Goal: Task Accomplishment & Management: Manage account settings

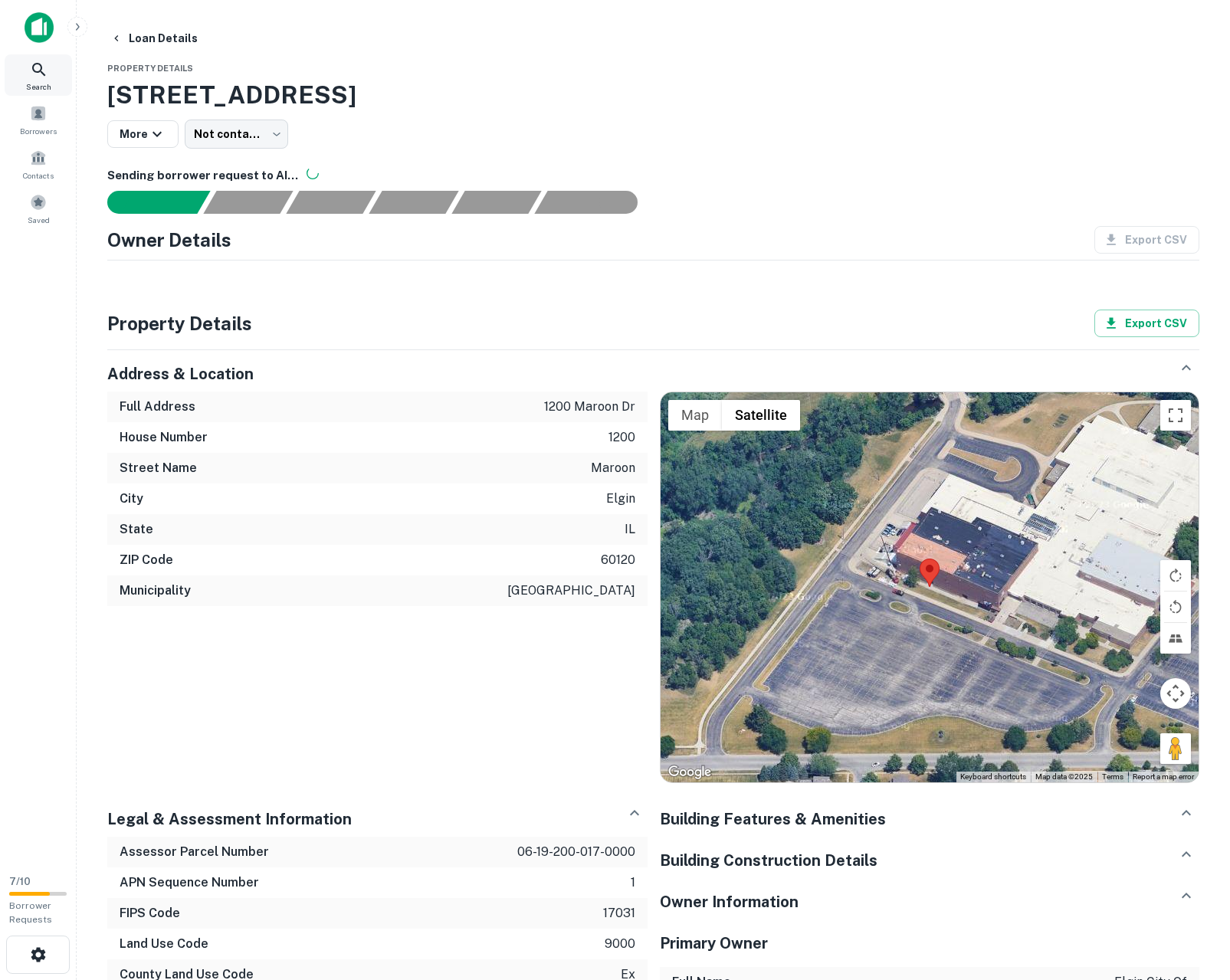
click at [43, 76] on icon at bounding box center [39, 70] width 18 height 18
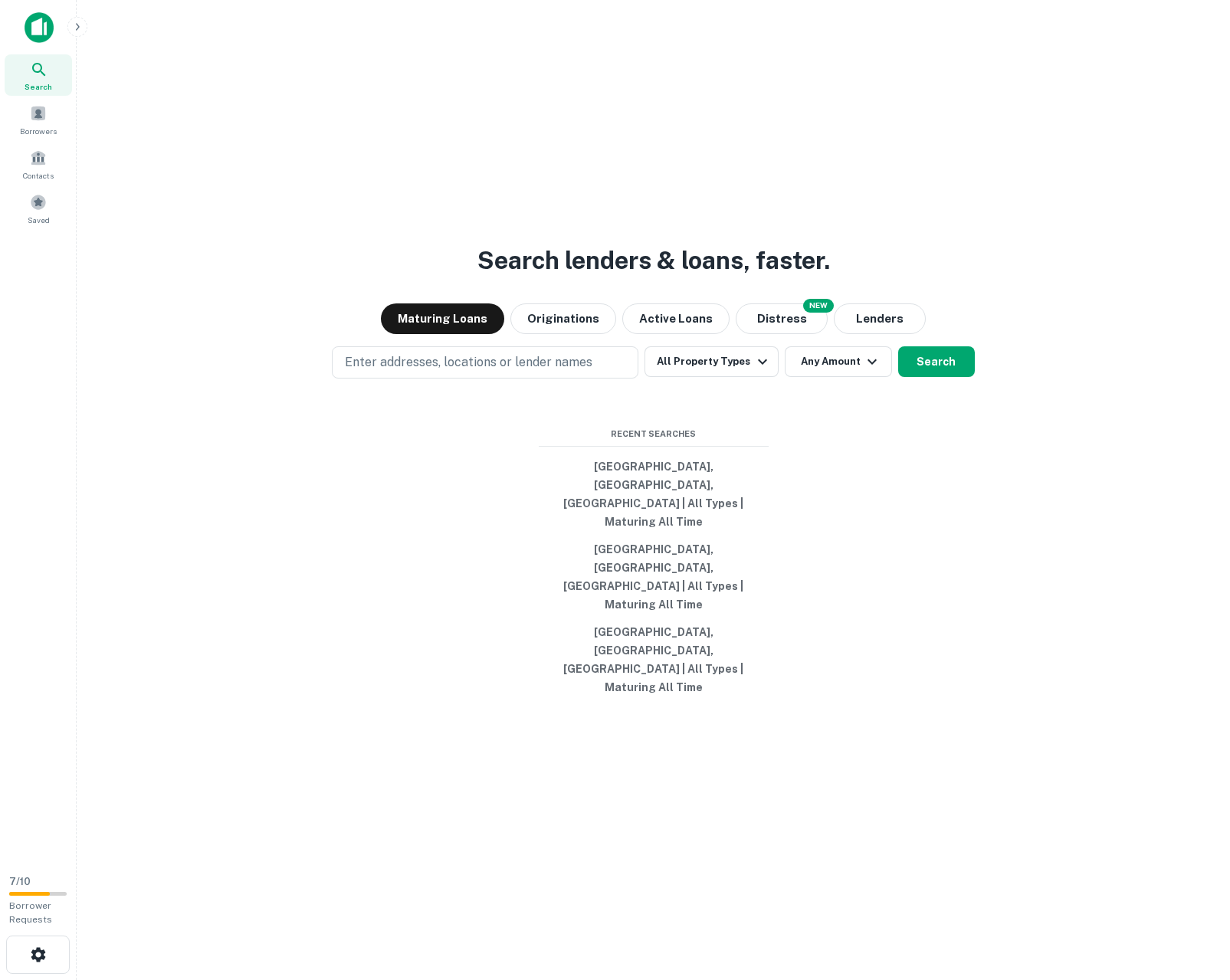
click at [364, 572] on div "Search lenders & loans, faster. Maturing Loans Originations Active Loans NEW Di…" at bounding box center [653, 526] width 1129 height 980
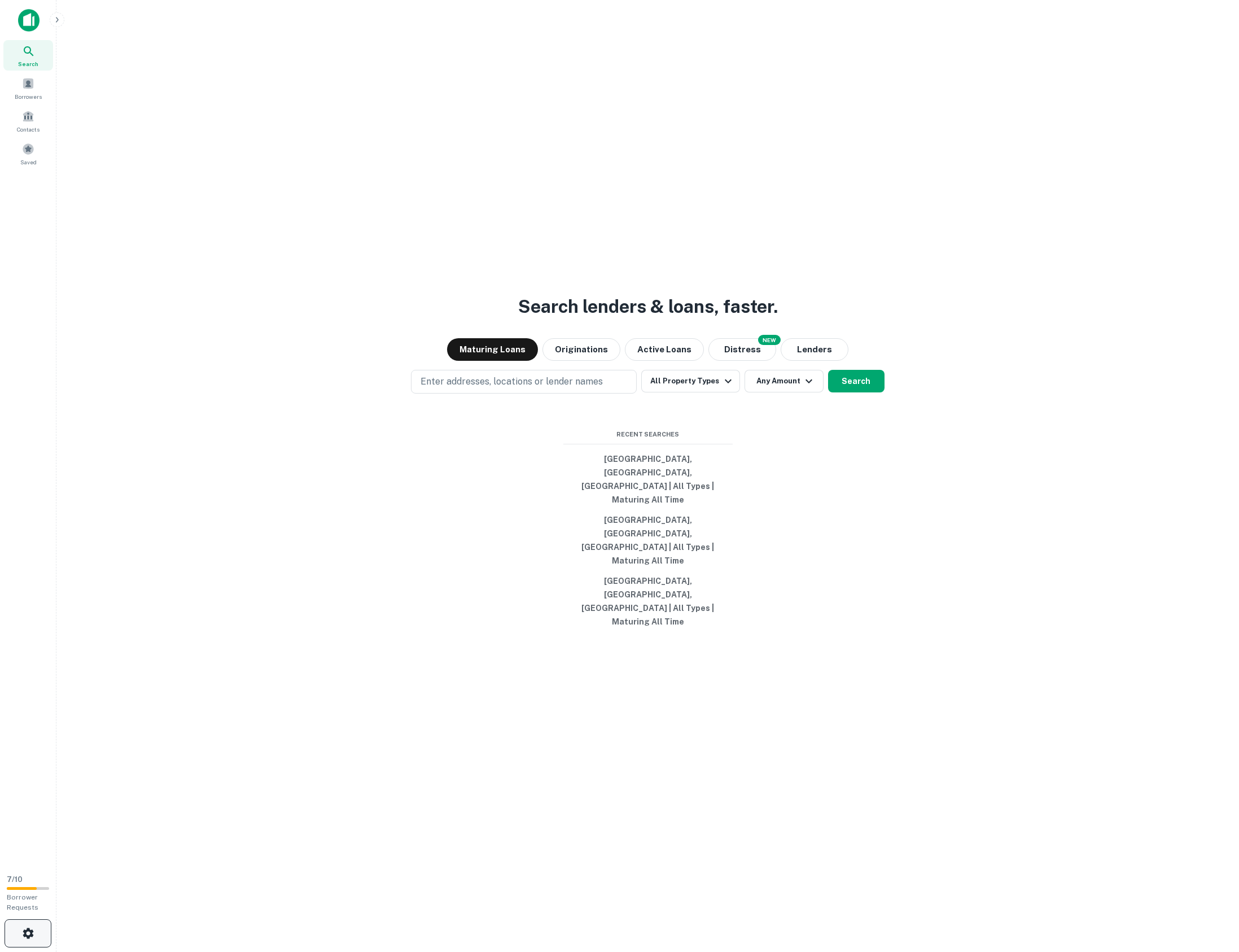
click at [42, 721] on button "button" at bounding box center [28, 933] width 47 height 28
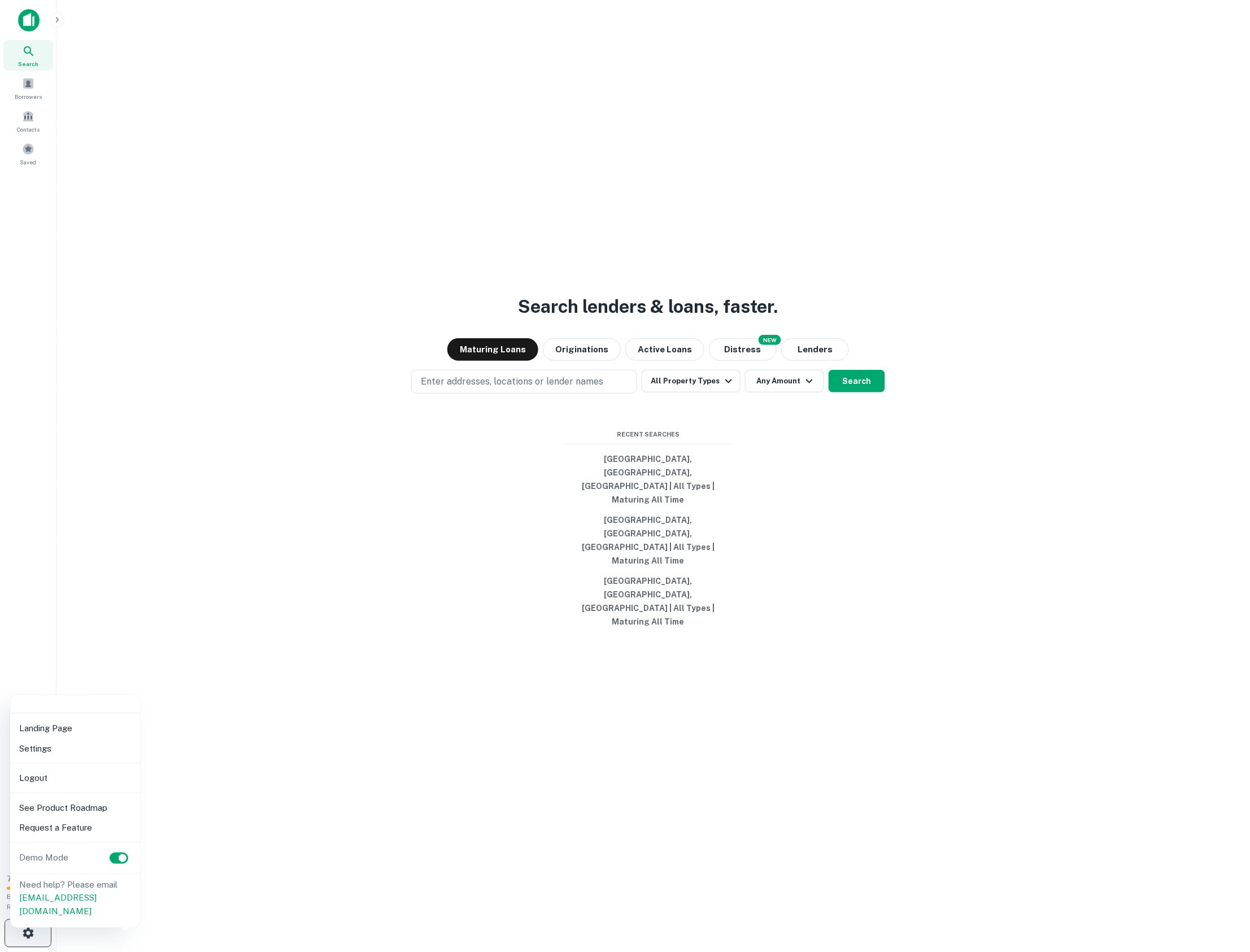
click at [36, 721] on div at bounding box center [625, 476] width 1250 height 952
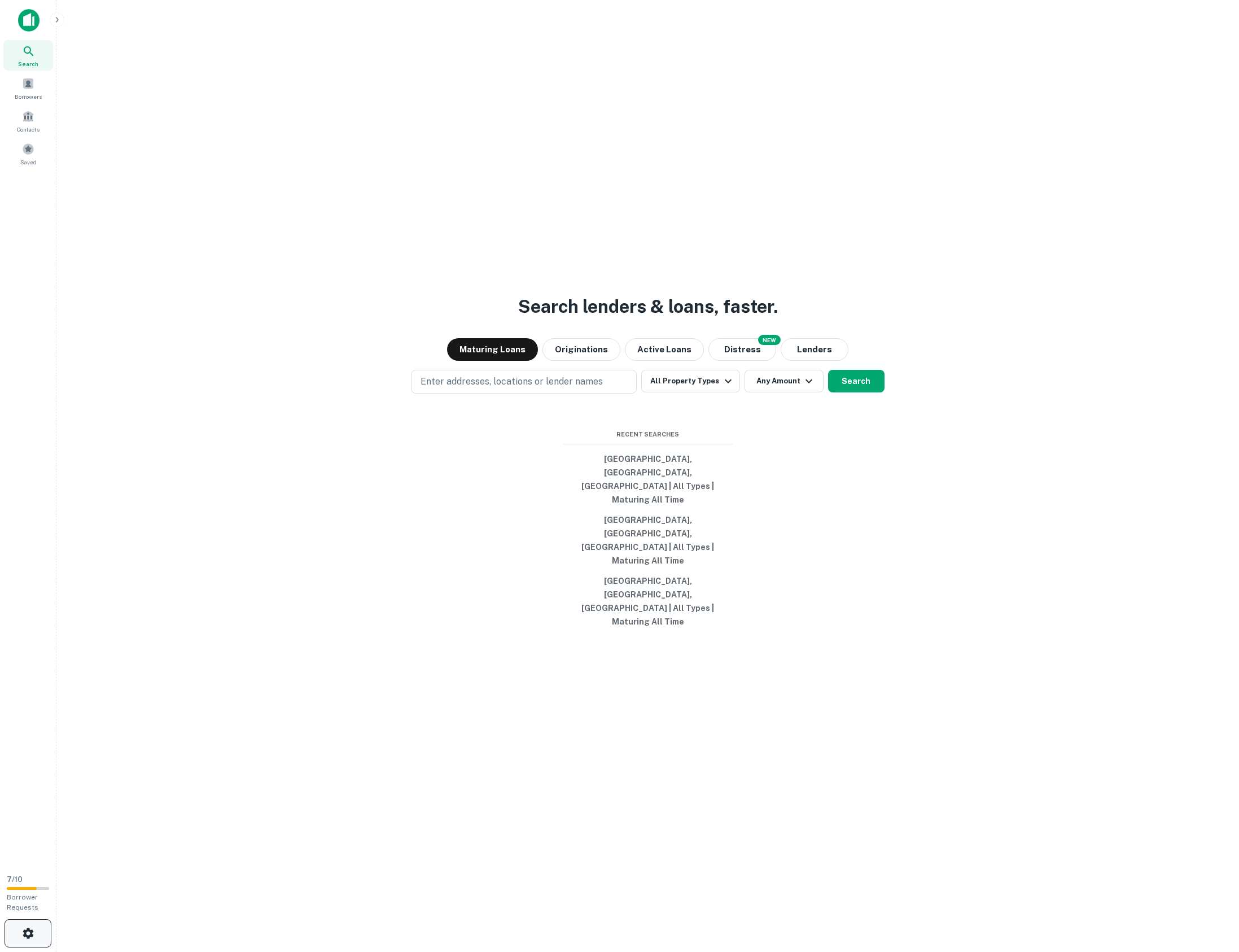
click at [19, 721] on button "button" at bounding box center [28, 933] width 47 height 28
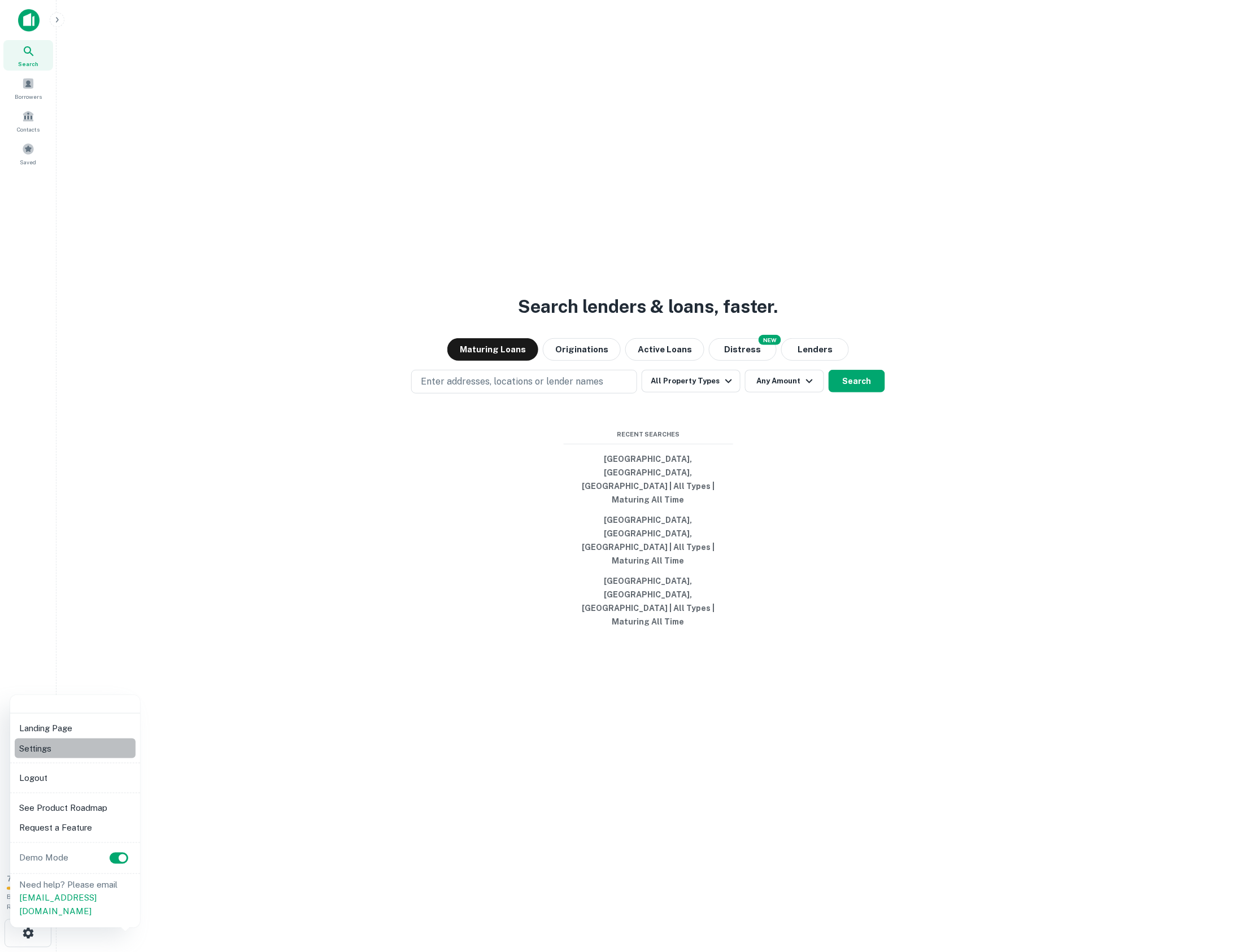
click at [38, 721] on li "Settings" at bounding box center [75, 748] width 121 height 20
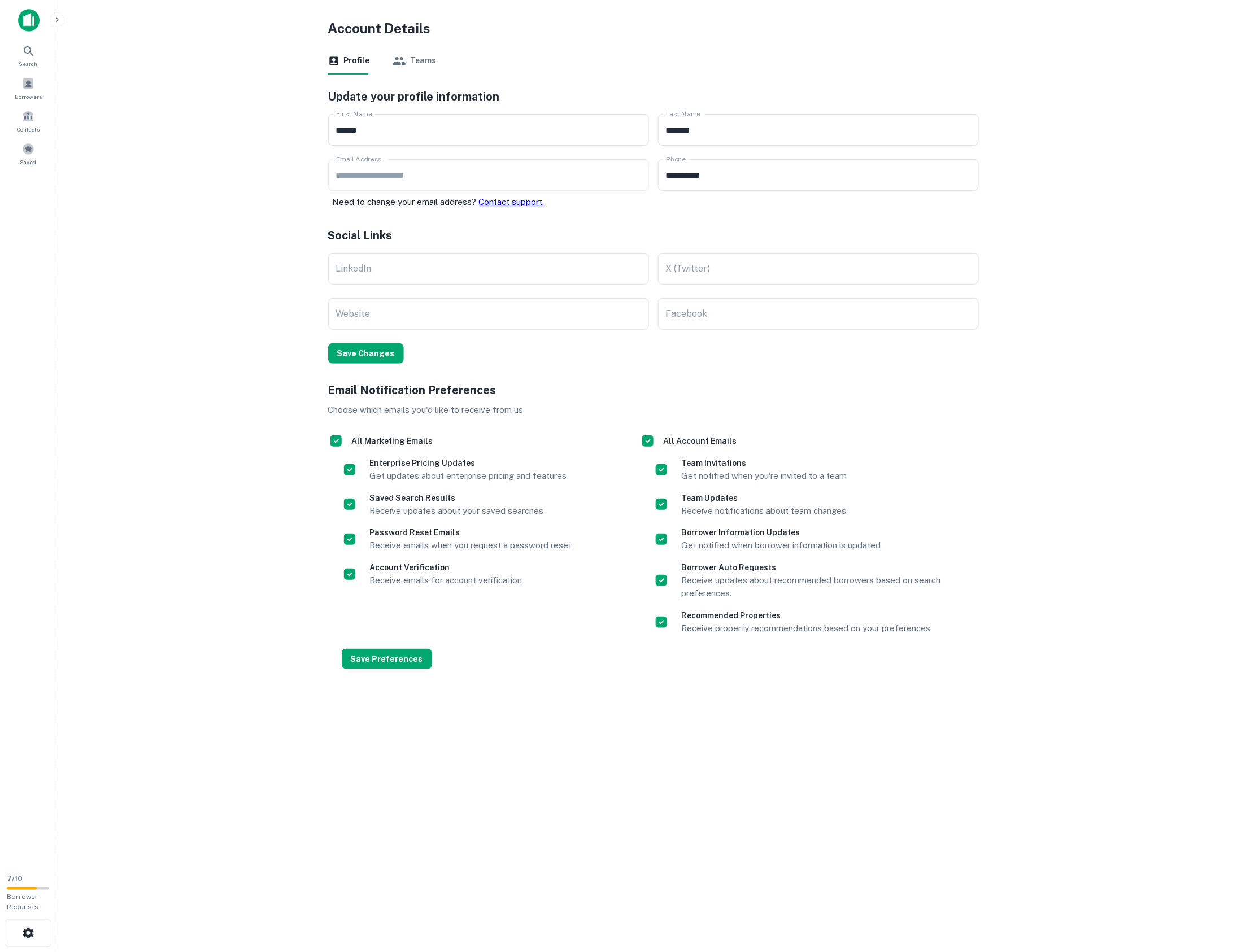
click at [248, 508] on div "Landing Page Settings Logout See Product Roadmap Request a Feature Demo Mode Ne…" at bounding box center [625, 476] width 1250 height 952
click at [34, 721] on div "Landing Page Settings Logout See Product Roadmap Request a Feature Demo Mode Ne…" at bounding box center [625, 476] width 1250 height 952
click at [39, 721] on div "Landing Page Settings Logout See Product Roadmap Request a Feature Demo Mode Ne…" at bounding box center [625, 476] width 1250 height 952
click at [24, 721] on div "Landing Page Settings Logout See Product Roadmap Request a Feature Demo Mode Ne…" at bounding box center [625, 476] width 1250 height 952
click at [31, 721] on div "Landing Page Settings Logout See Product Roadmap Request a Feature Demo Mode Ne…" at bounding box center [625, 476] width 1250 height 952
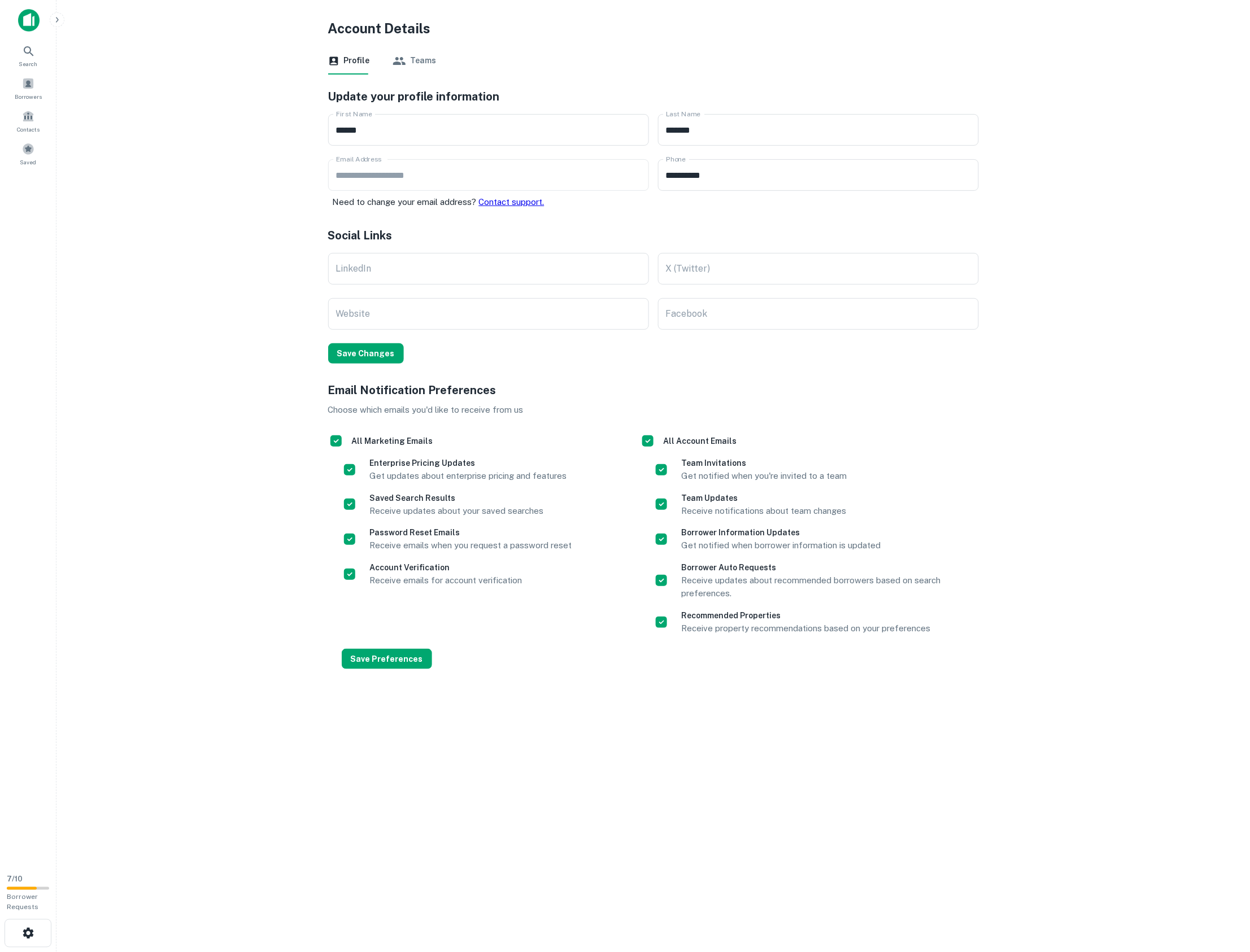
click at [137, 721] on div "Landing Page Settings Logout See Product Roadmap Request a Feature Demo Mode Ne…" at bounding box center [625, 476] width 1250 height 952
click at [11, 721] on div "Landing Page Settings Logout See Product Roadmap Request a Feature Demo Mode Ne…" at bounding box center [625, 476] width 1250 height 952
click at [20, 721] on div "Landing Page Settings Logout See Product Roadmap Request a Feature Demo Mode Ne…" at bounding box center [69, 856] width 98 height 131
click at [57, 22] on div "Landing Page Settings Logout See Product Roadmap Request a Feature Demo Mode Ne…" at bounding box center [625, 476] width 1250 height 952
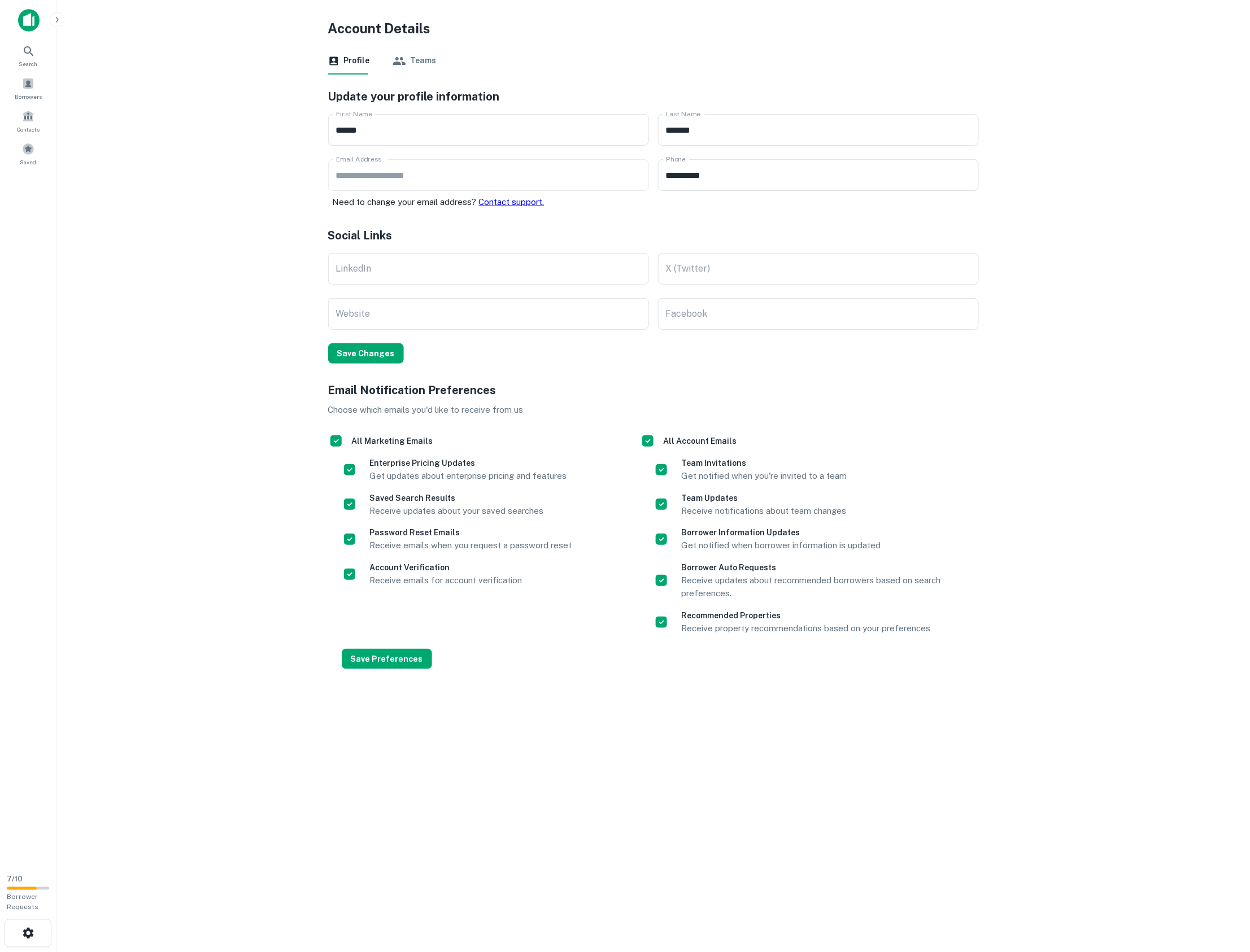
click at [122, 49] on div "Landing Page Settings Logout See Product Roadmap Request a Feature Demo Mode Ne…" at bounding box center [625, 476] width 1250 height 952
click at [57, 14] on button "button" at bounding box center [57, 20] width 15 height 15
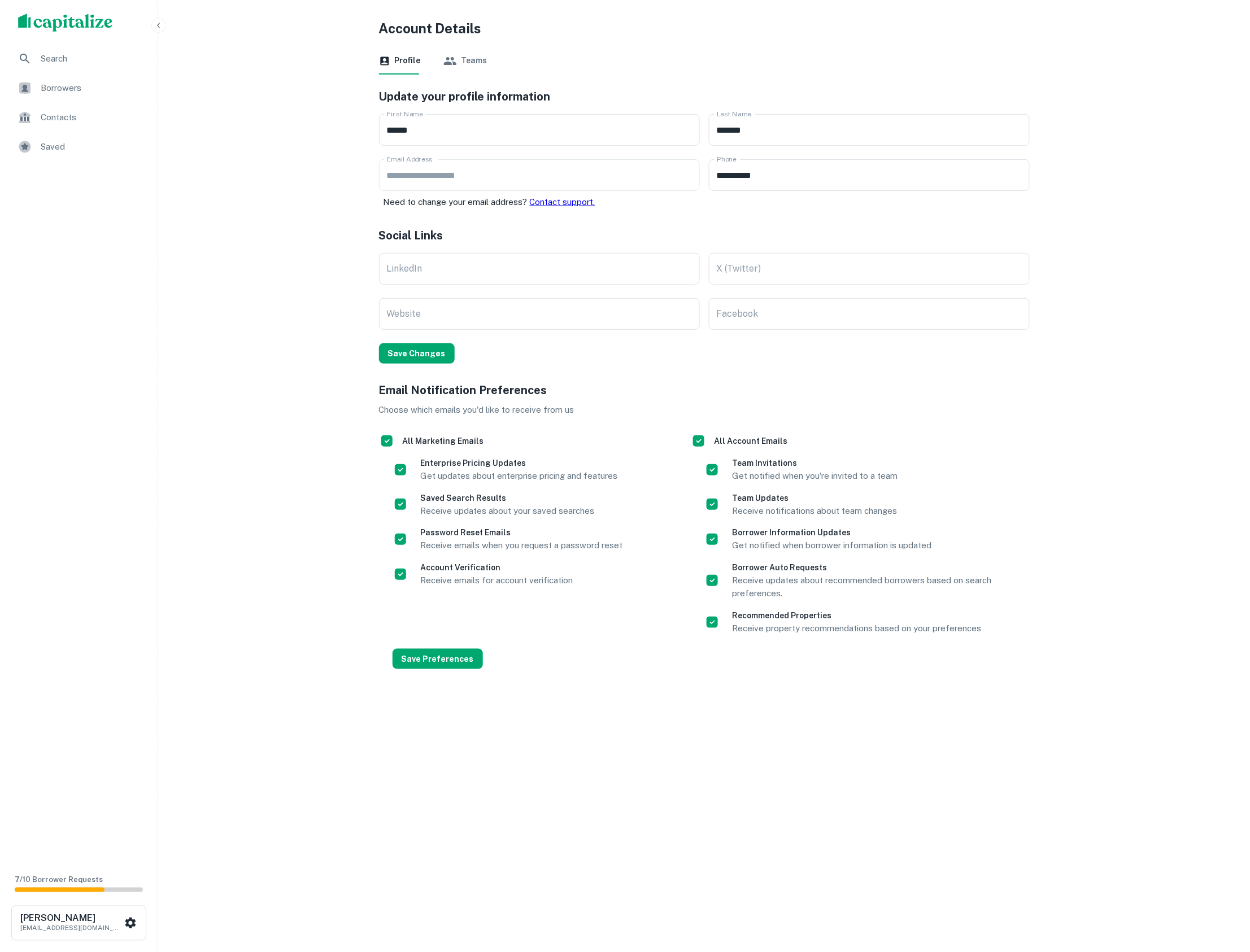
click at [278, 682] on div "**********" at bounding box center [625, 476] width 1250 height 952
click at [421, 667] on button "Save Preferences" at bounding box center [438, 659] width 90 height 20
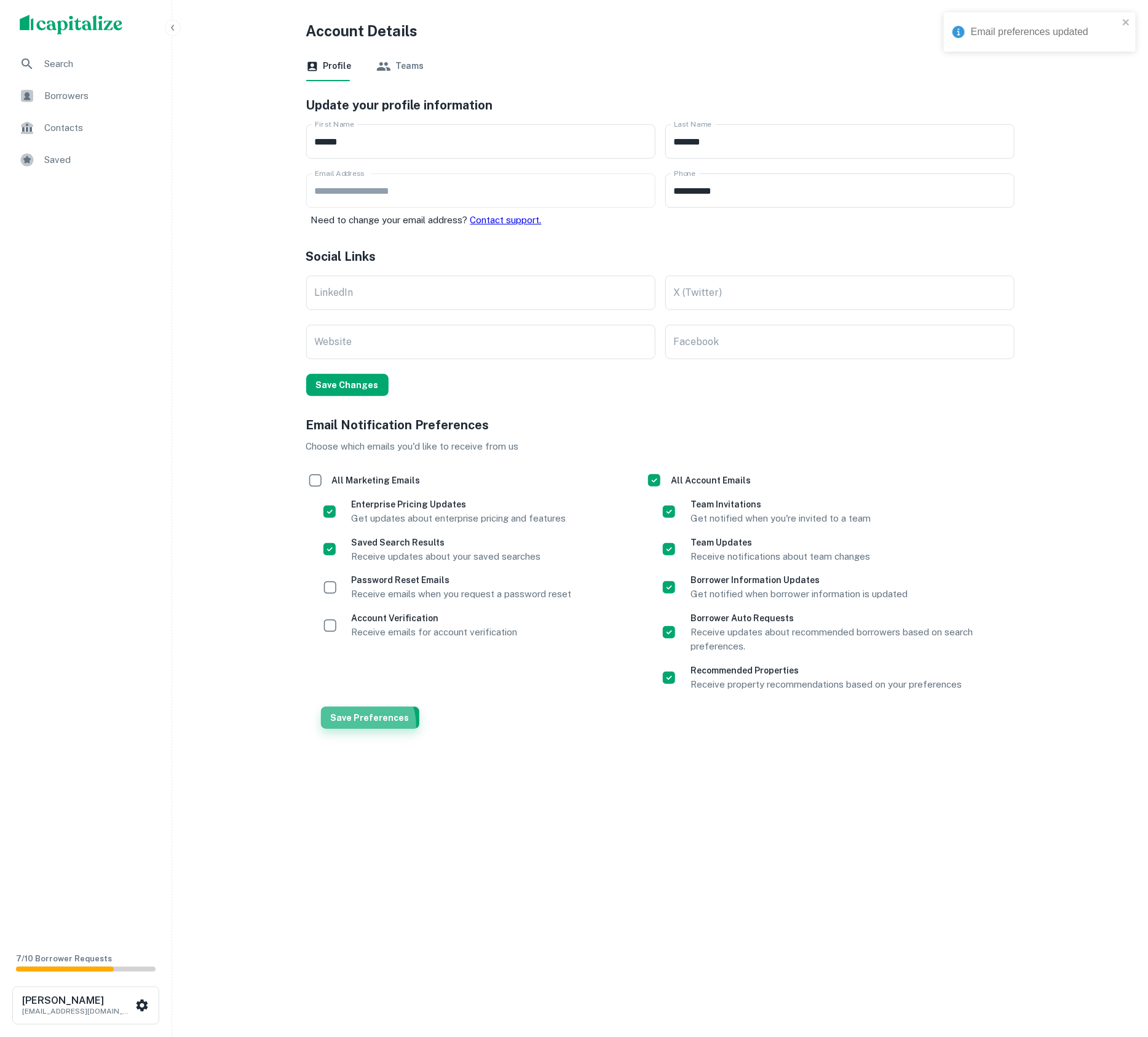
click at [357, 725] on button "Save Preferences" at bounding box center [370, 717] width 99 height 22
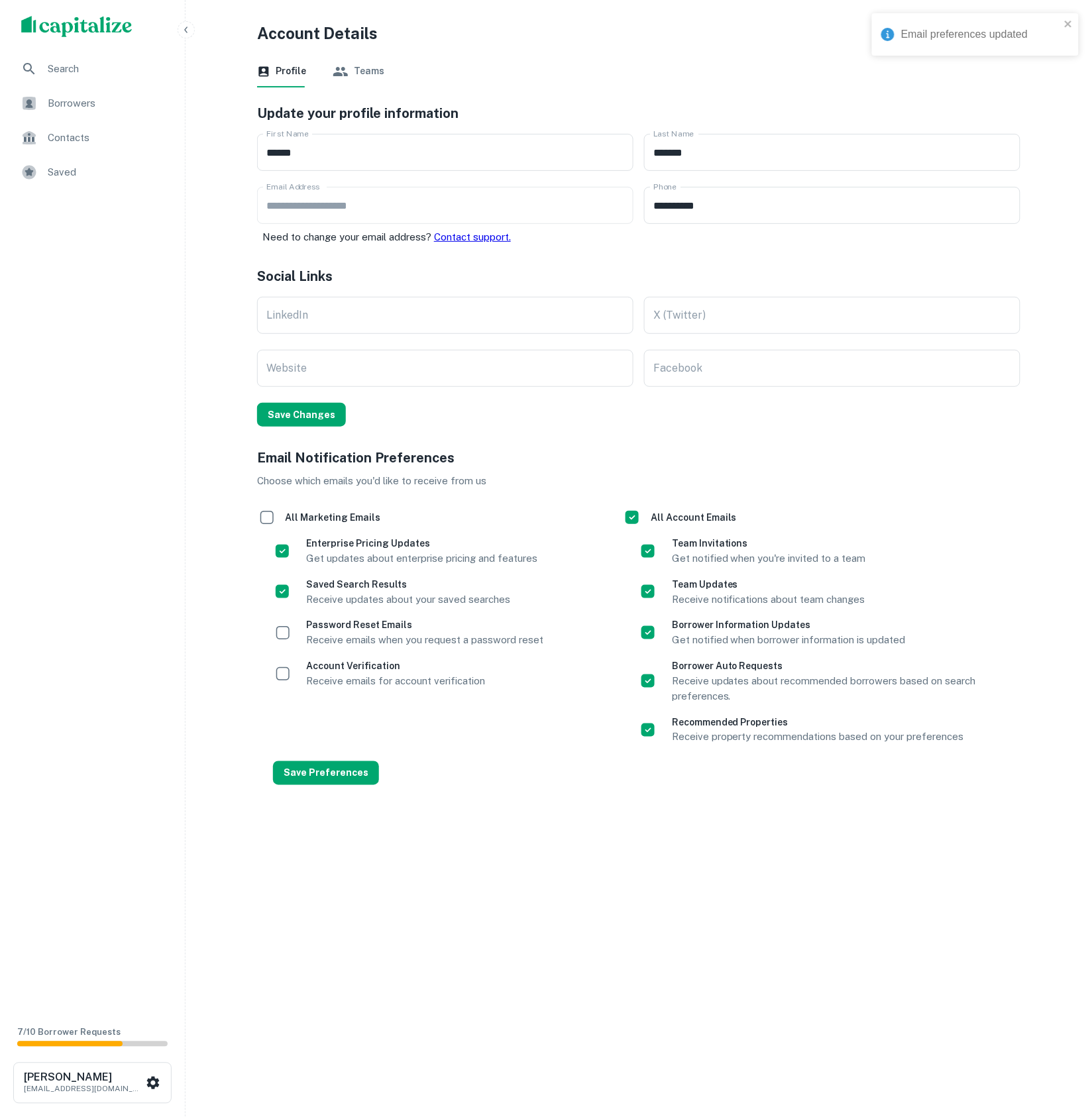
click at [321, 671] on h6 "Account Verification" at bounding box center [395, 666] width 179 height 15
click at [330, 777] on button "Save Preferences" at bounding box center [326, 773] width 106 height 24
